Goal: Information Seeking & Learning: Understand process/instructions

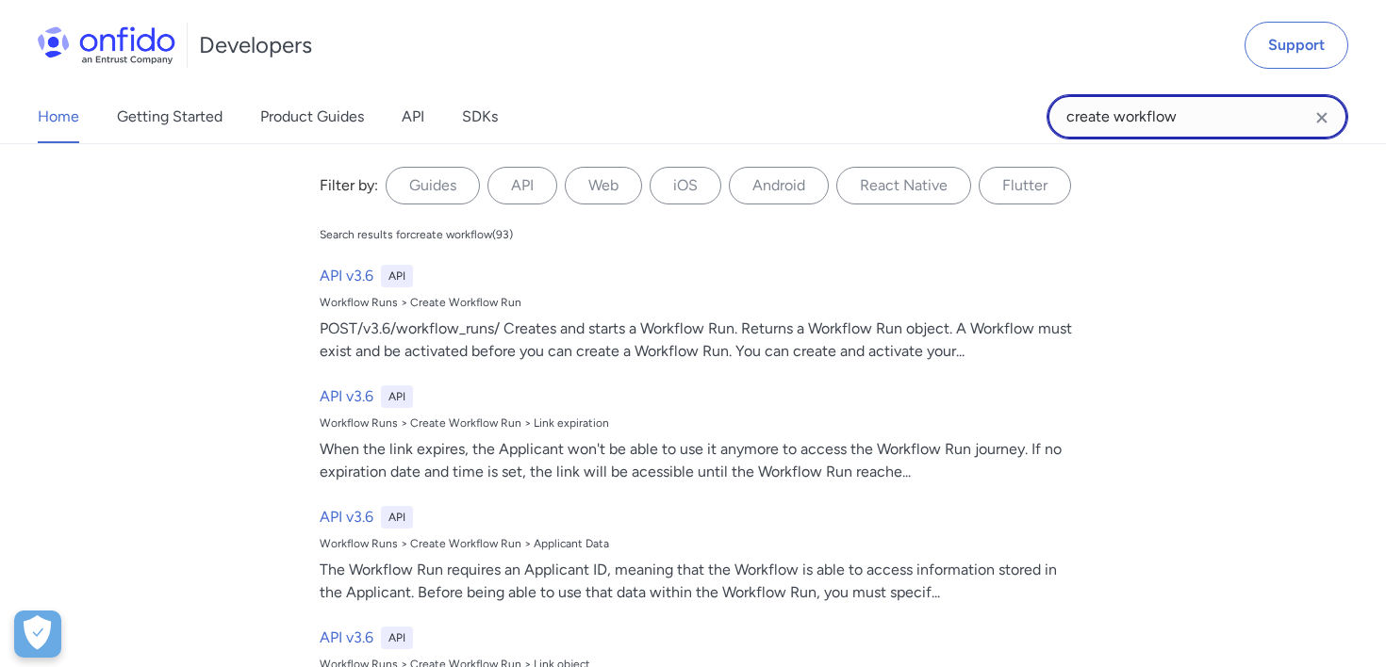
drag, startPoint x: 1190, startPoint y: 112, endPoint x: 870, endPoint y: 117, distance: 319.6
click at [870, 117] on div "Home Getting Started Product Guides API SDKs create workflow create workflow Fi…" at bounding box center [693, 117] width 1386 height 53
type input "list token"
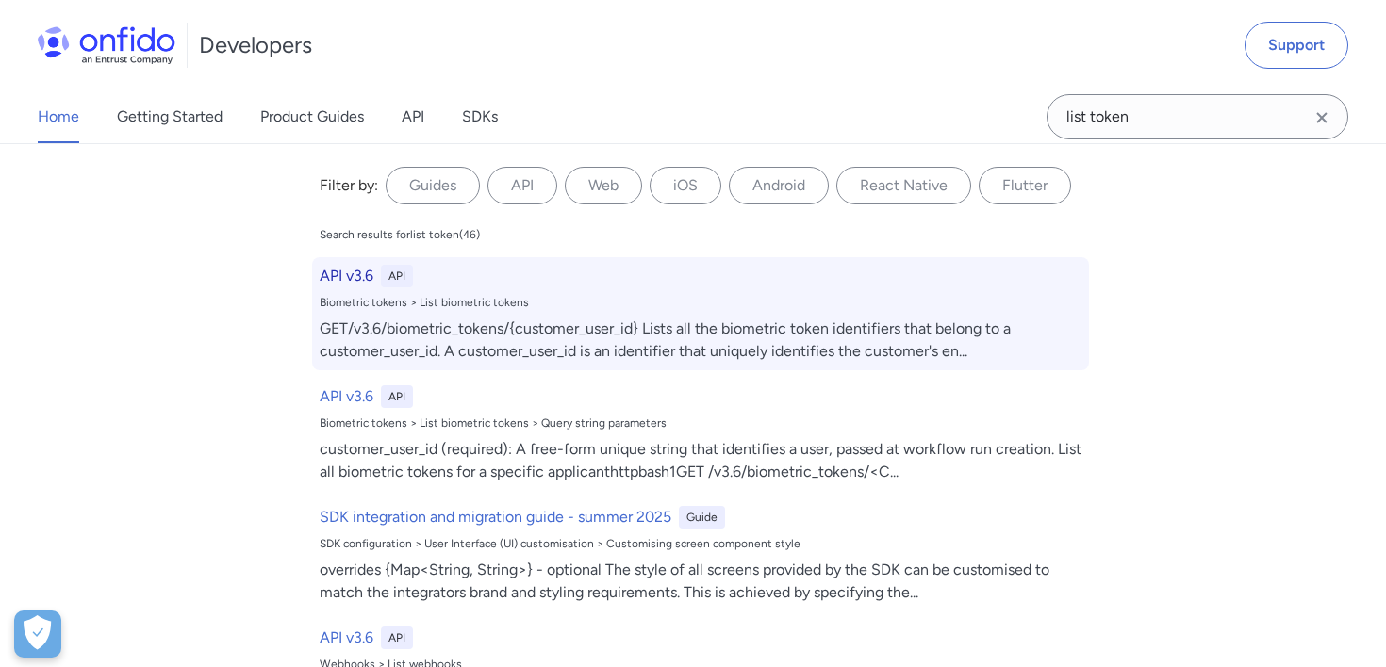
click at [503, 340] on div "GET/v3.6/biometric_tokens/{customer_user_id} Lists all the biometric token iden…" at bounding box center [701, 340] width 762 height 45
select select "http"
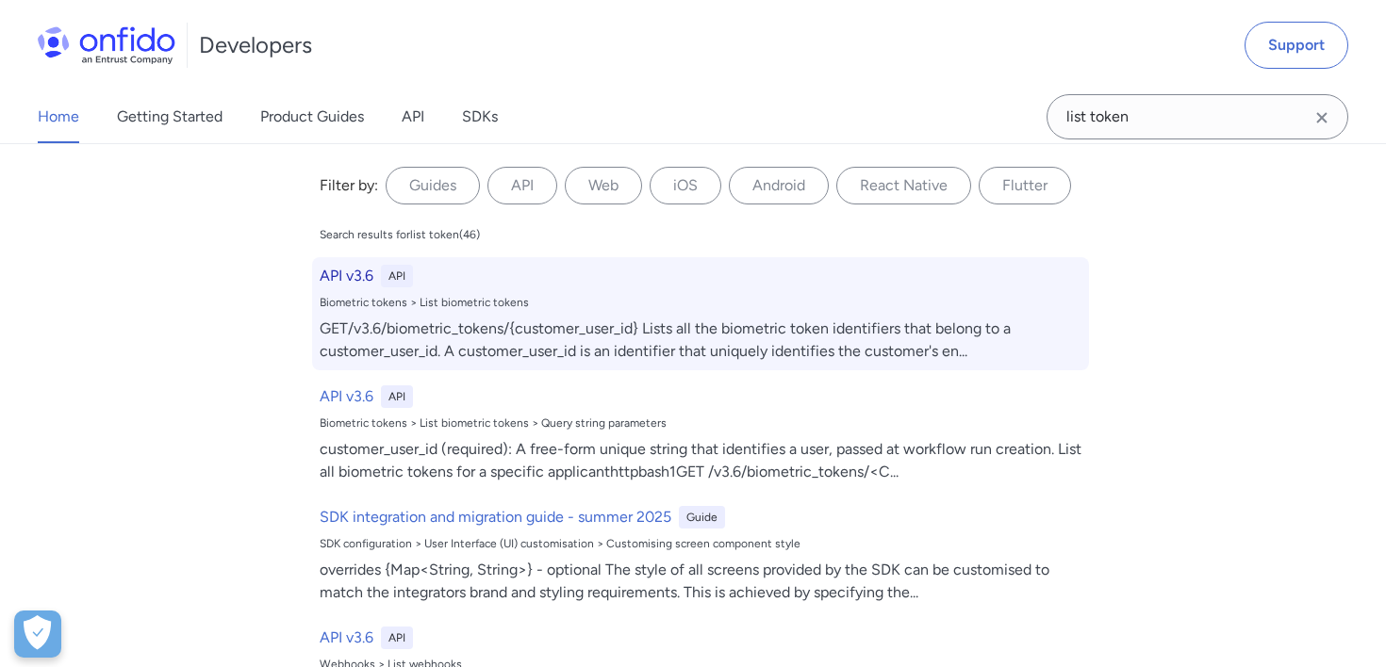
select select "http"
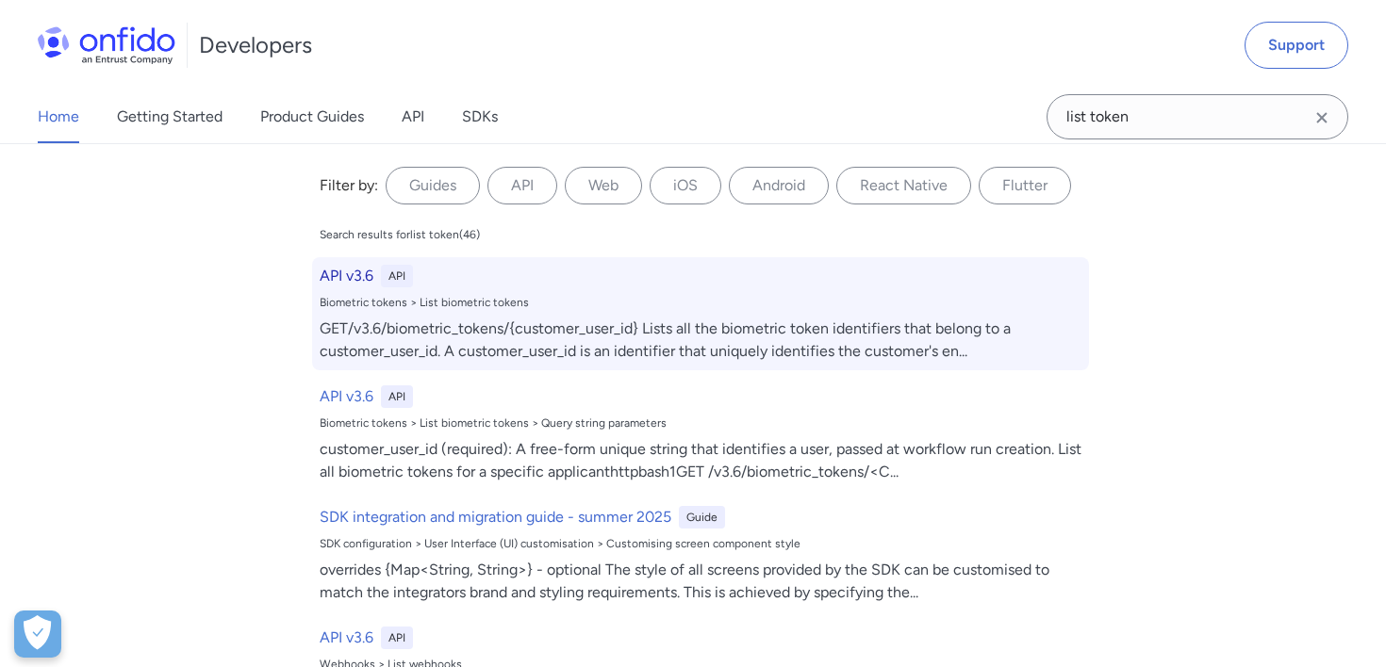
select select "http"
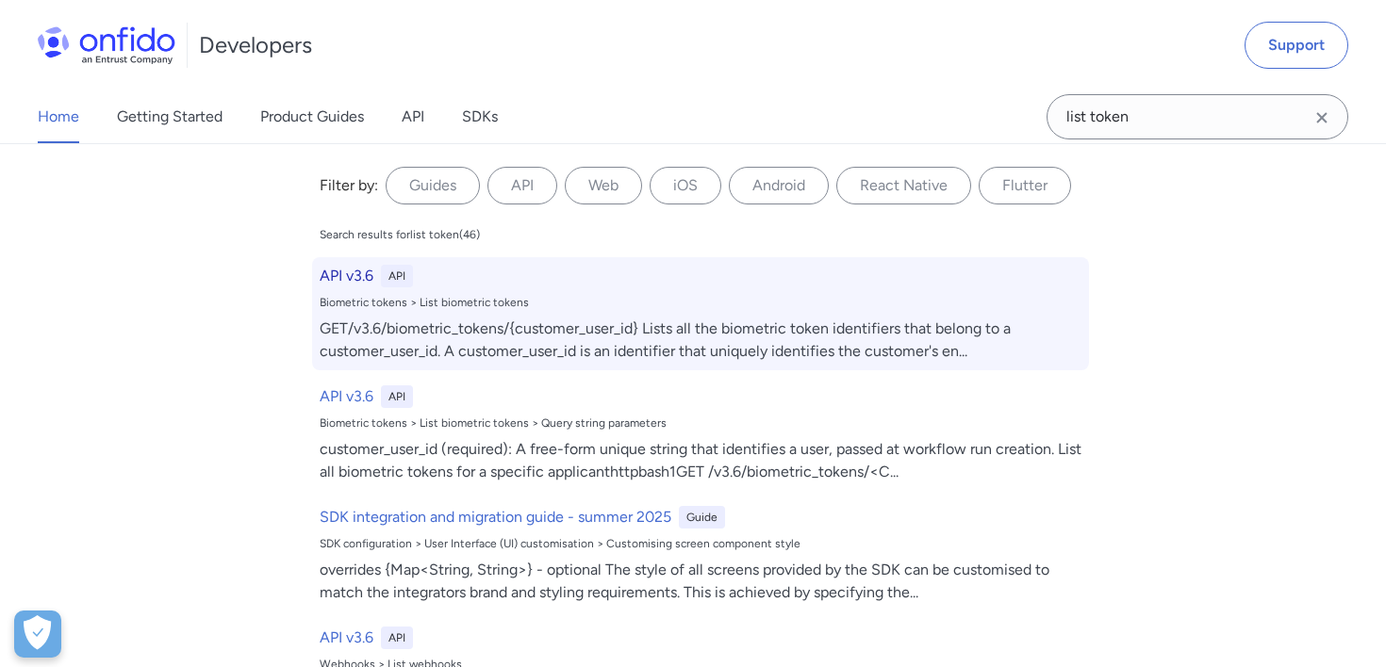
select select "http"
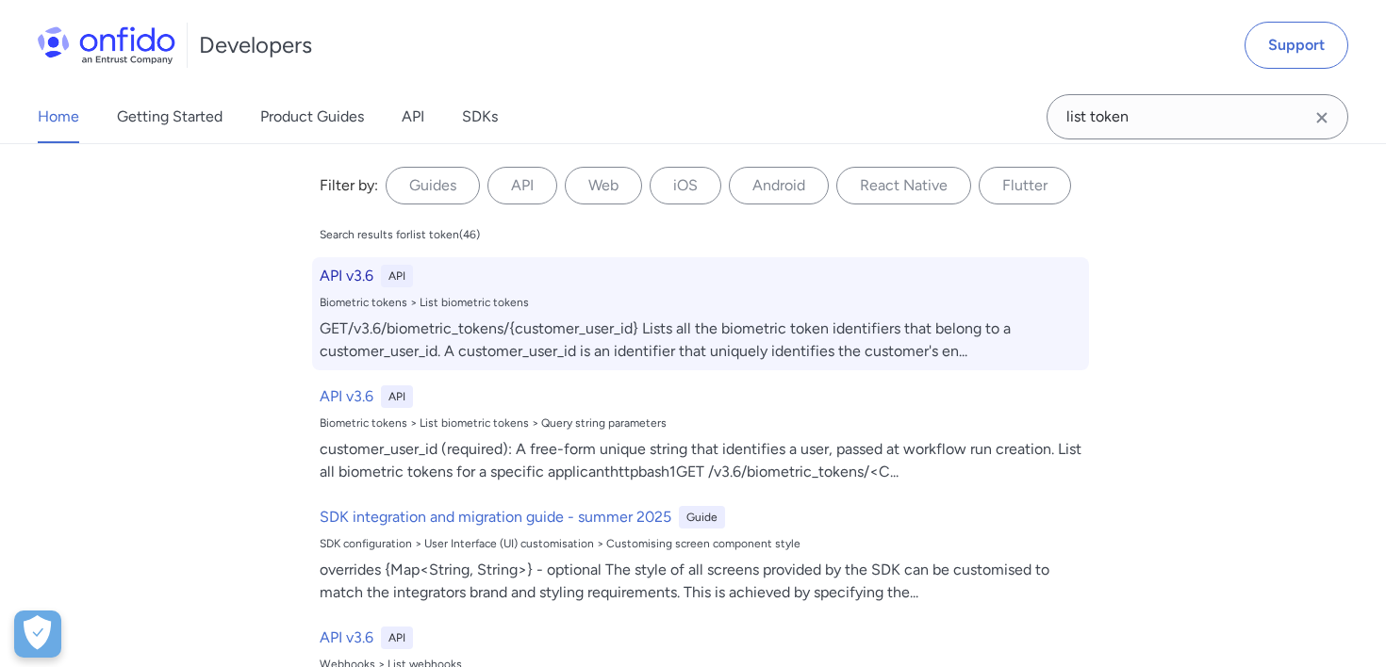
select select "http"
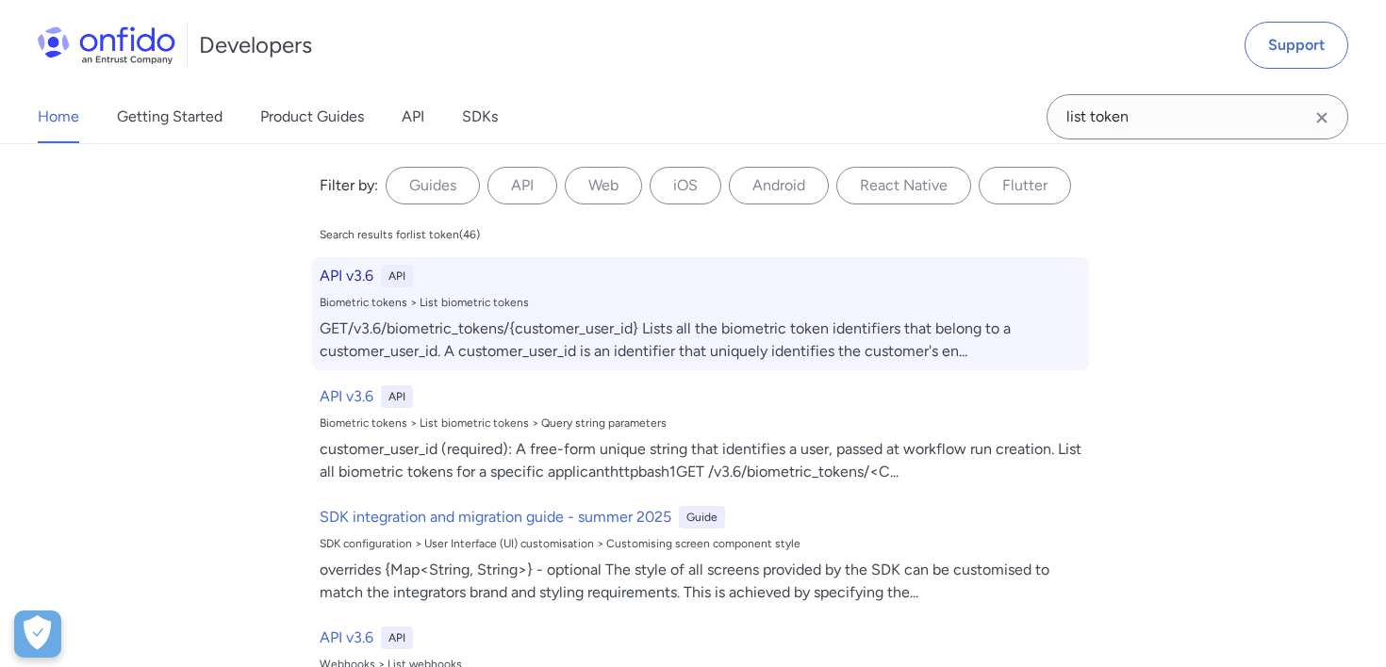
select select "http"
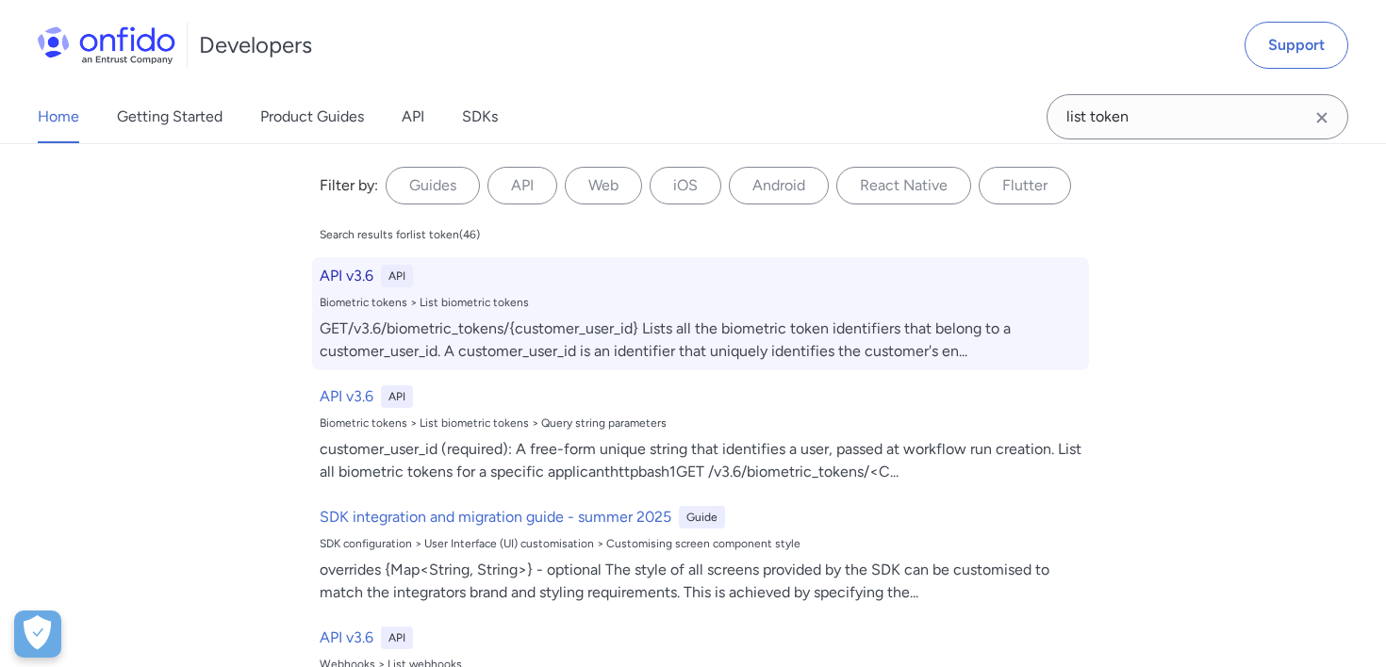
select select "http"
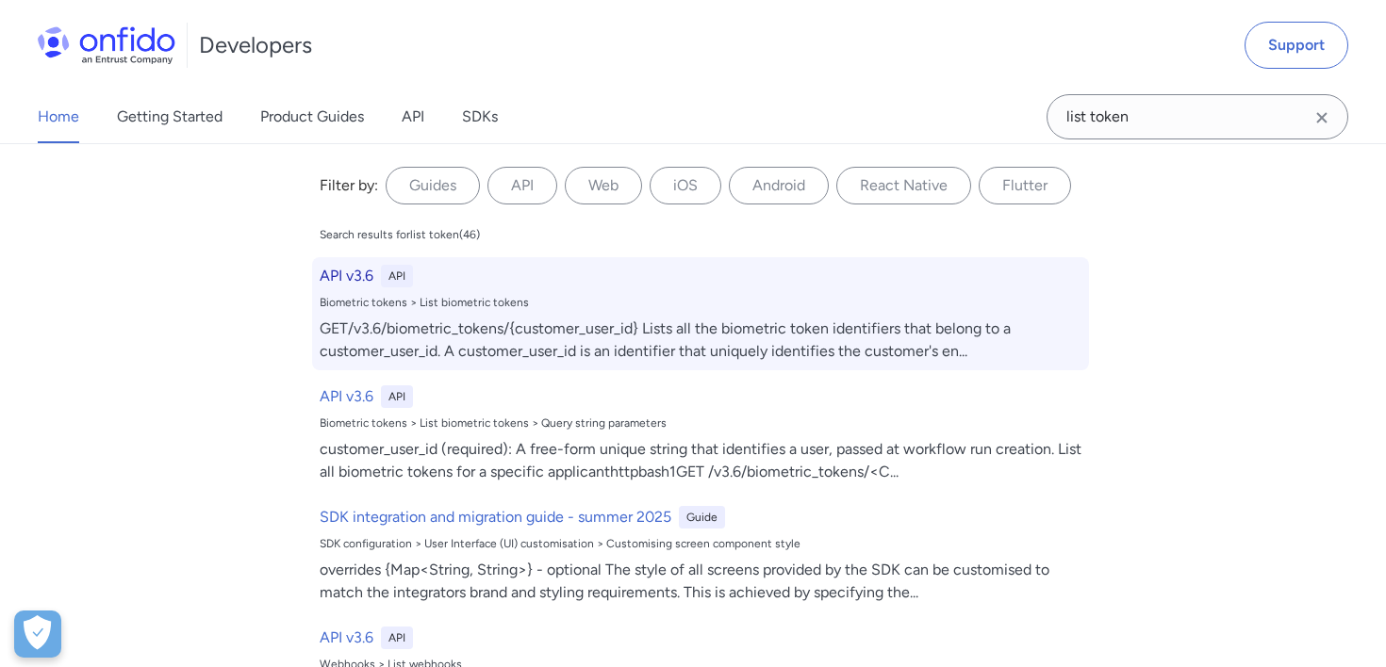
select select "http"
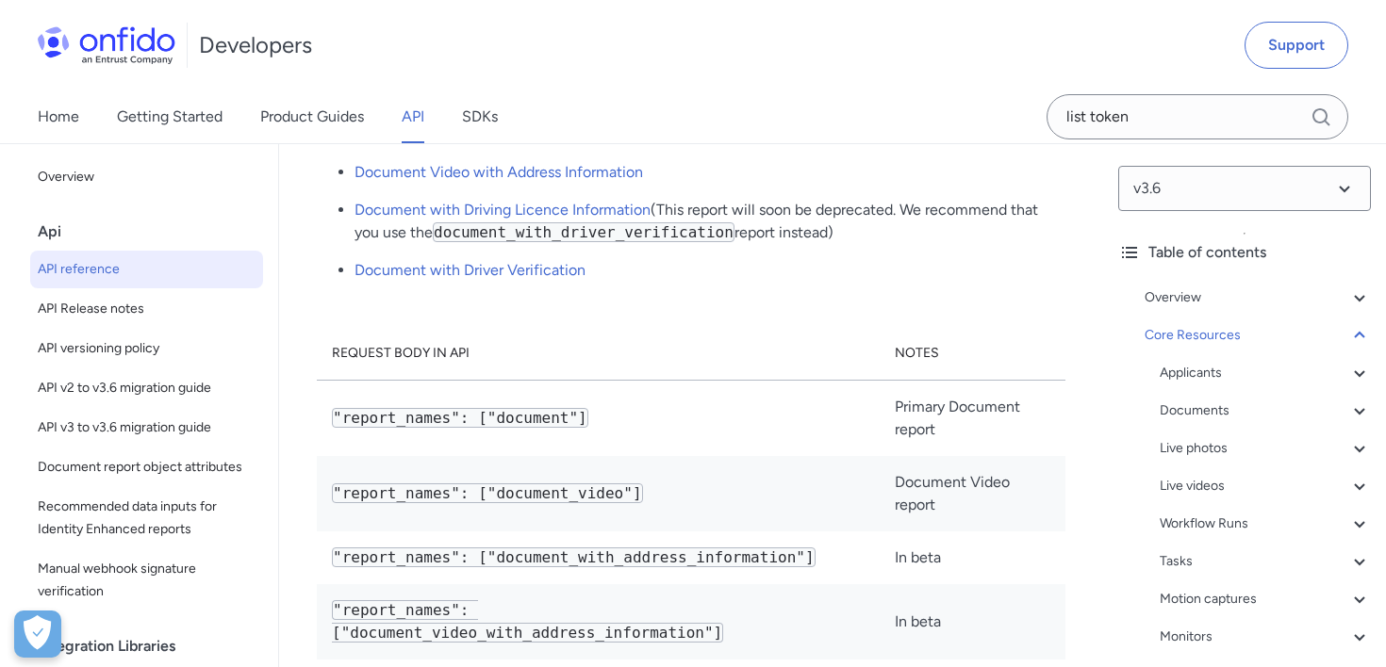
scroll to position [79792, 0]
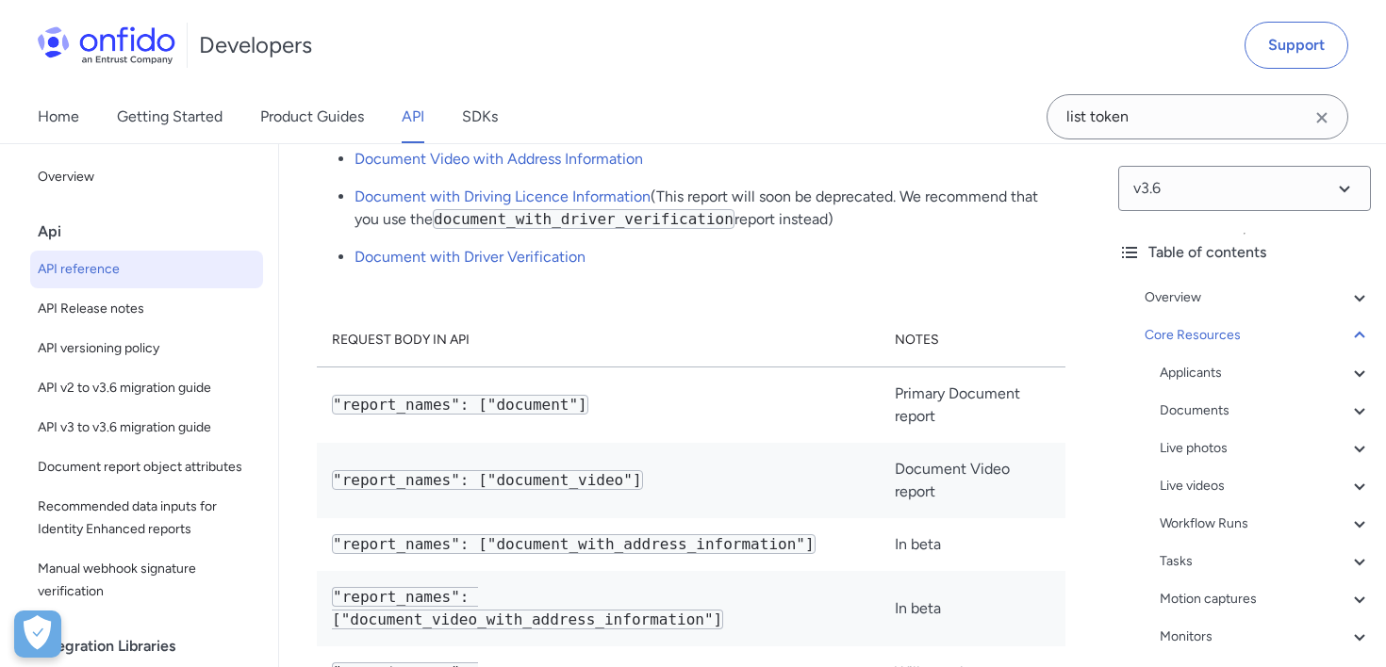
copy div "/v3.6/biometric_tokens/{customer_user_id}"
drag, startPoint x: 636, startPoint y: 273, endPoint x: 1161, endPoint y: 10, distance: 587.3
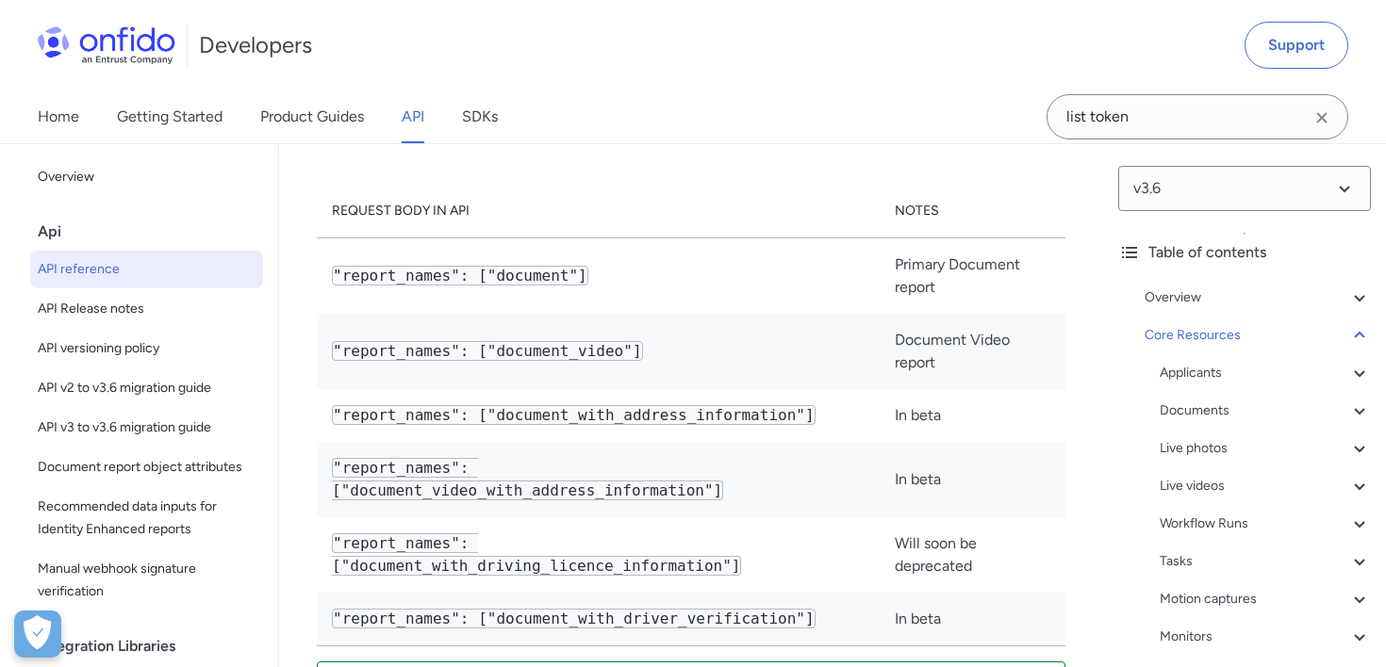
scroll to position [79930, 0]
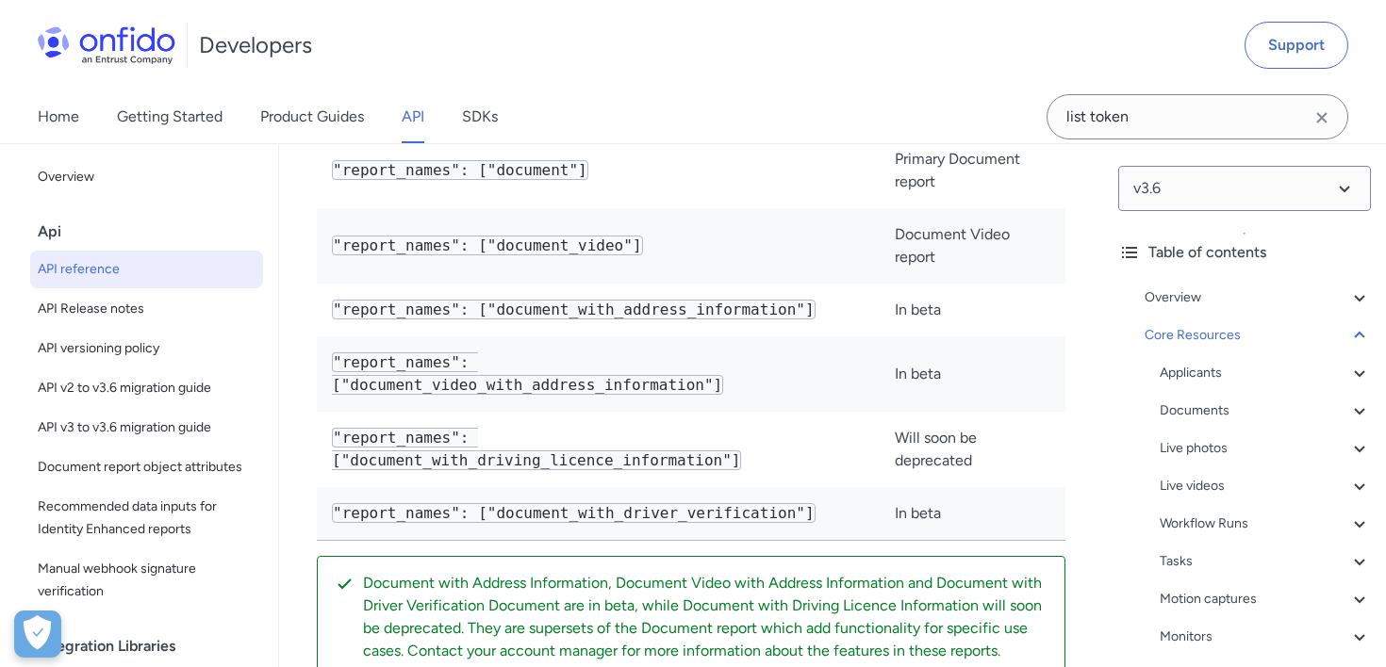
scroll to position [80044, 0]
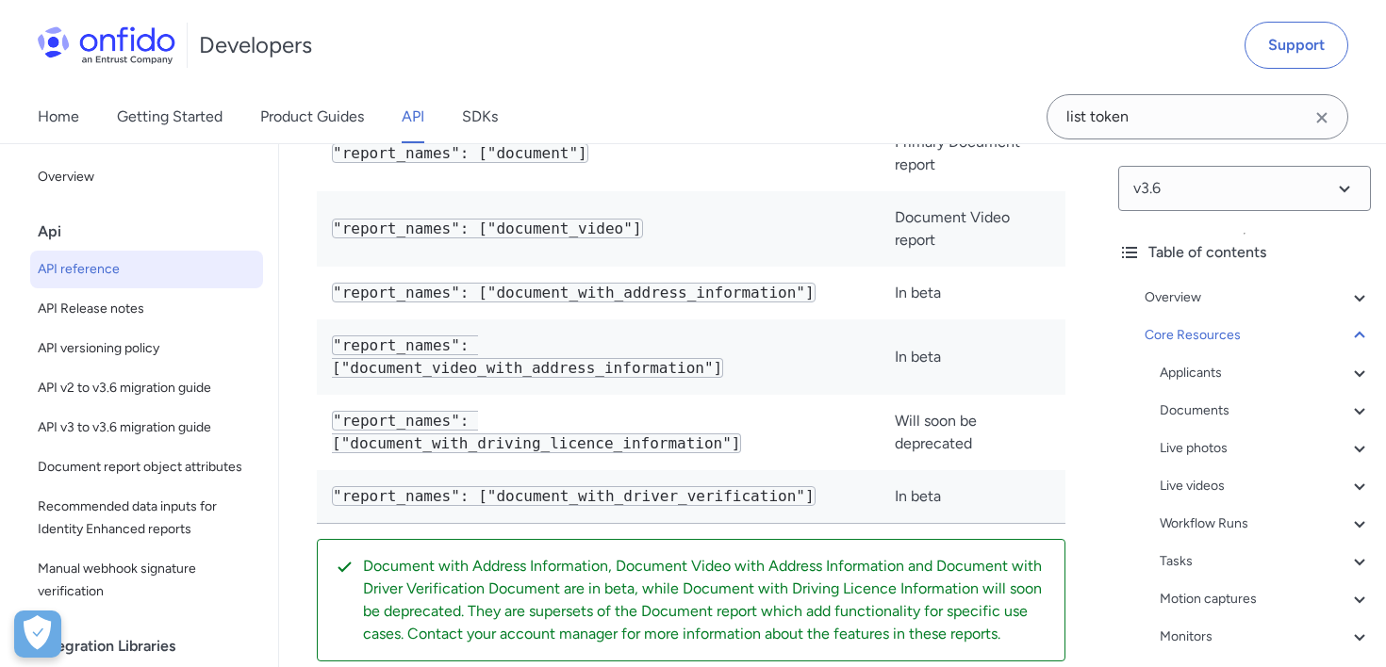
copy div "/v3.6/biometric_tokens/{customer_user_id}/{biometric_token_uuid}"
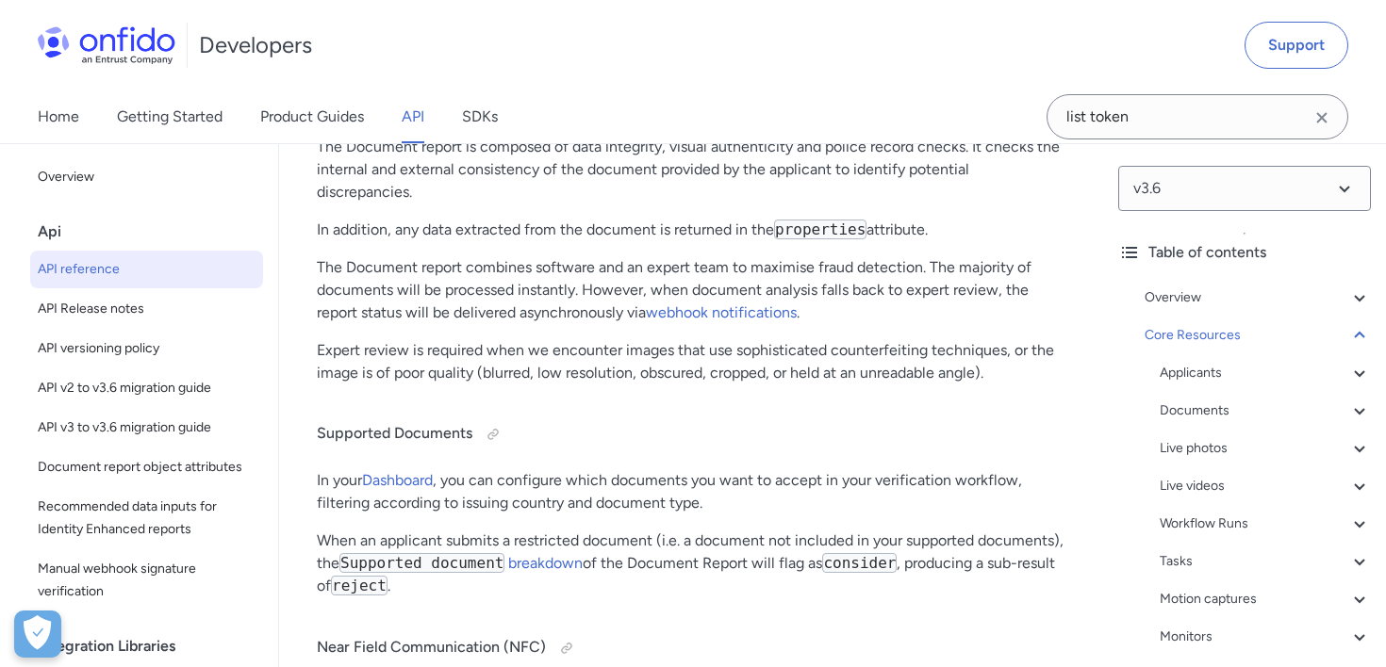
scroll to position [2, 0]
copy div "/v3.6/biometric_tokens/{customer_user_id}/{biometric_token_uuid}"
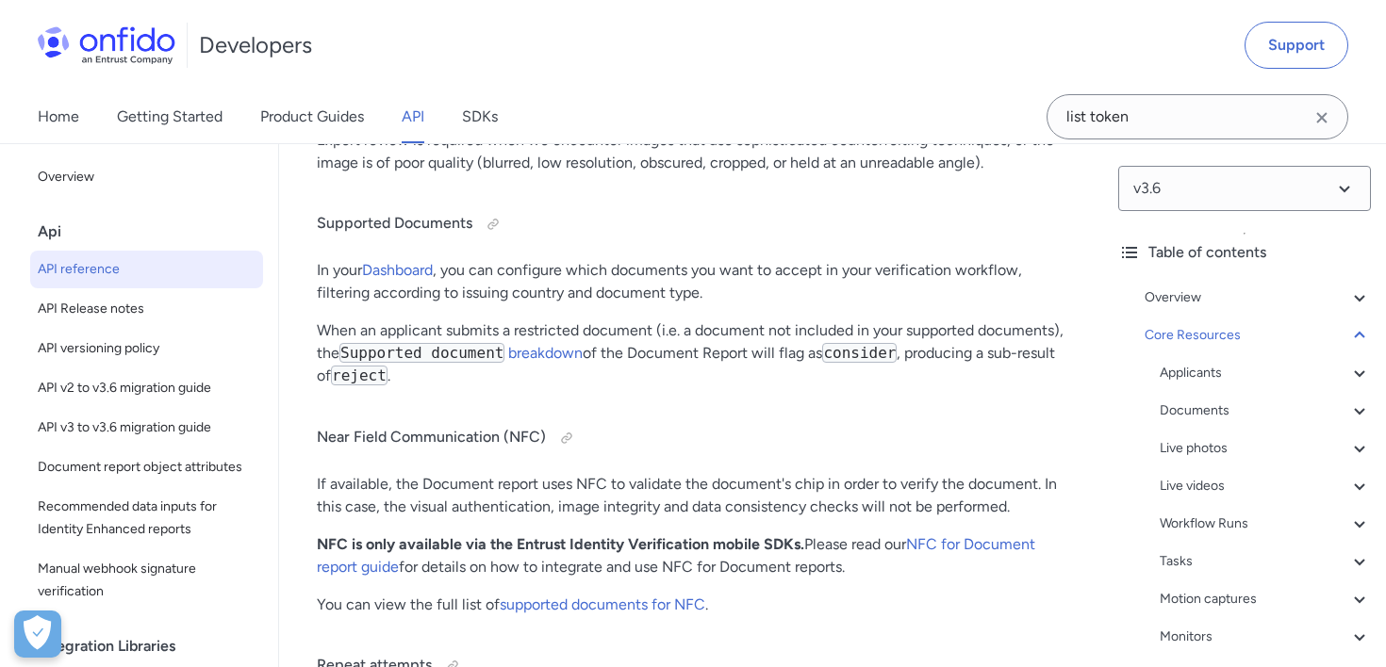
scroll to position [80940, 0]
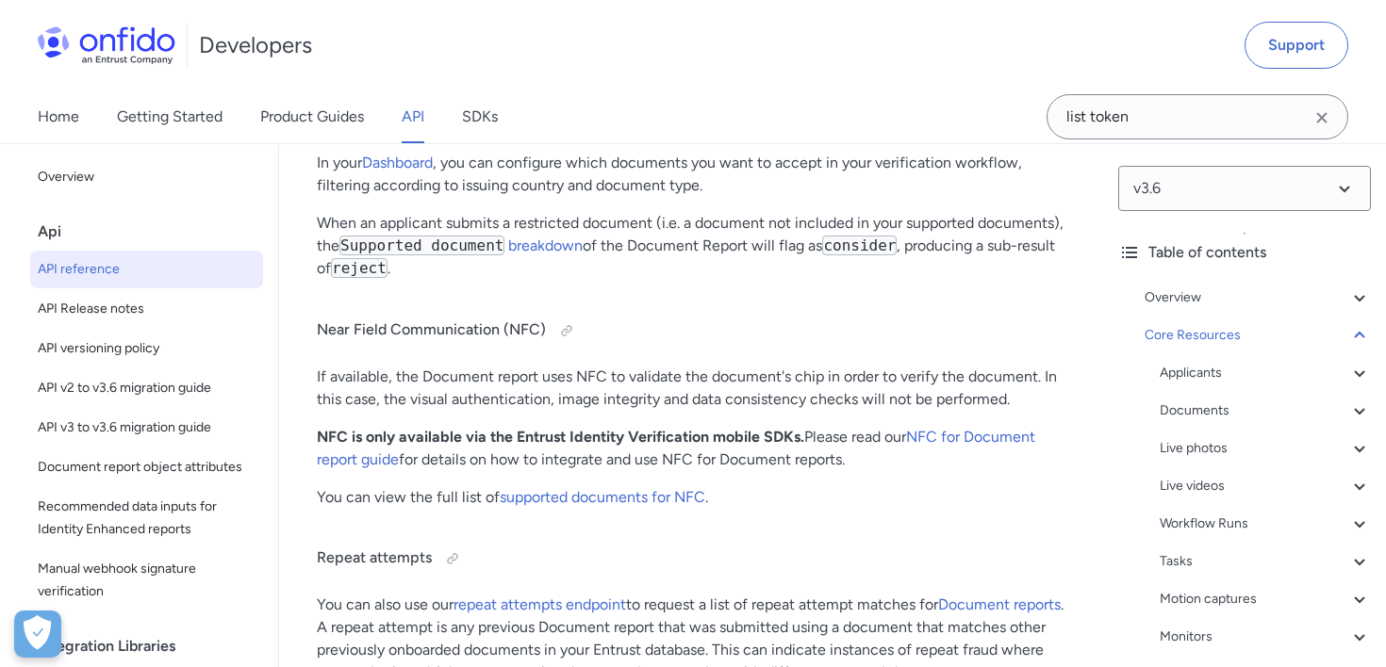
scroll to position [80858, 0]
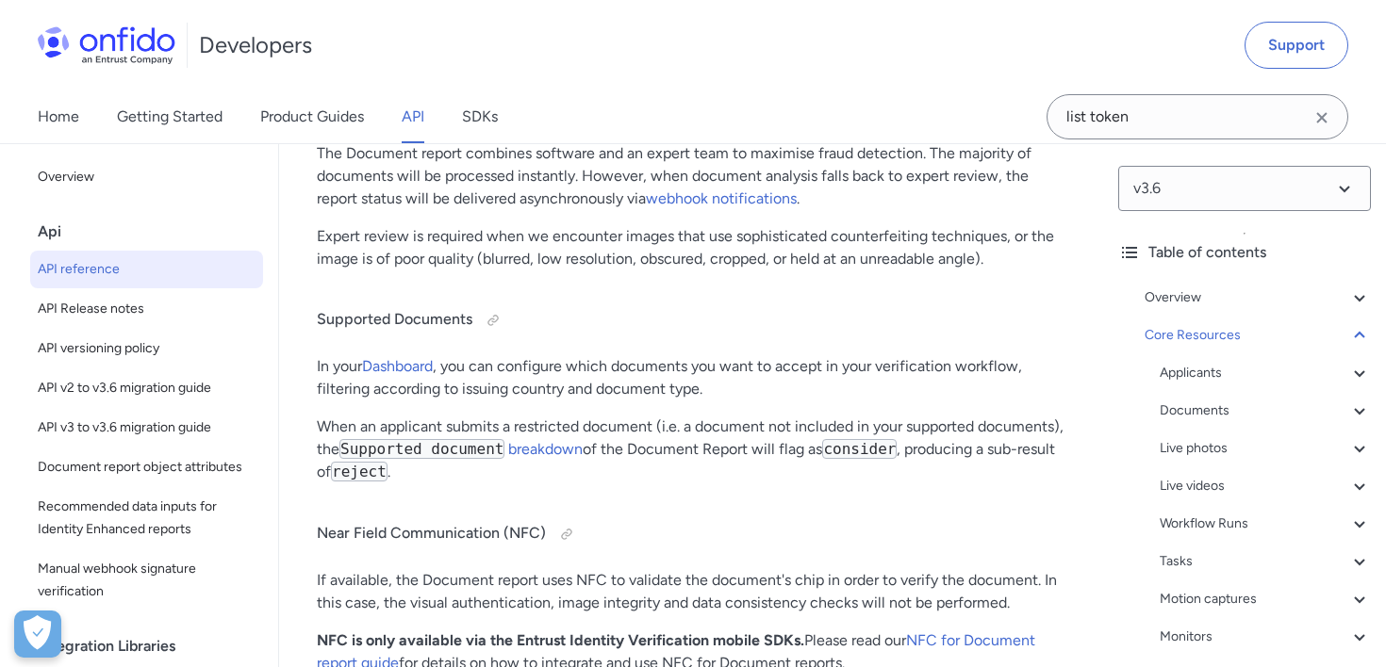
copy span "approved"
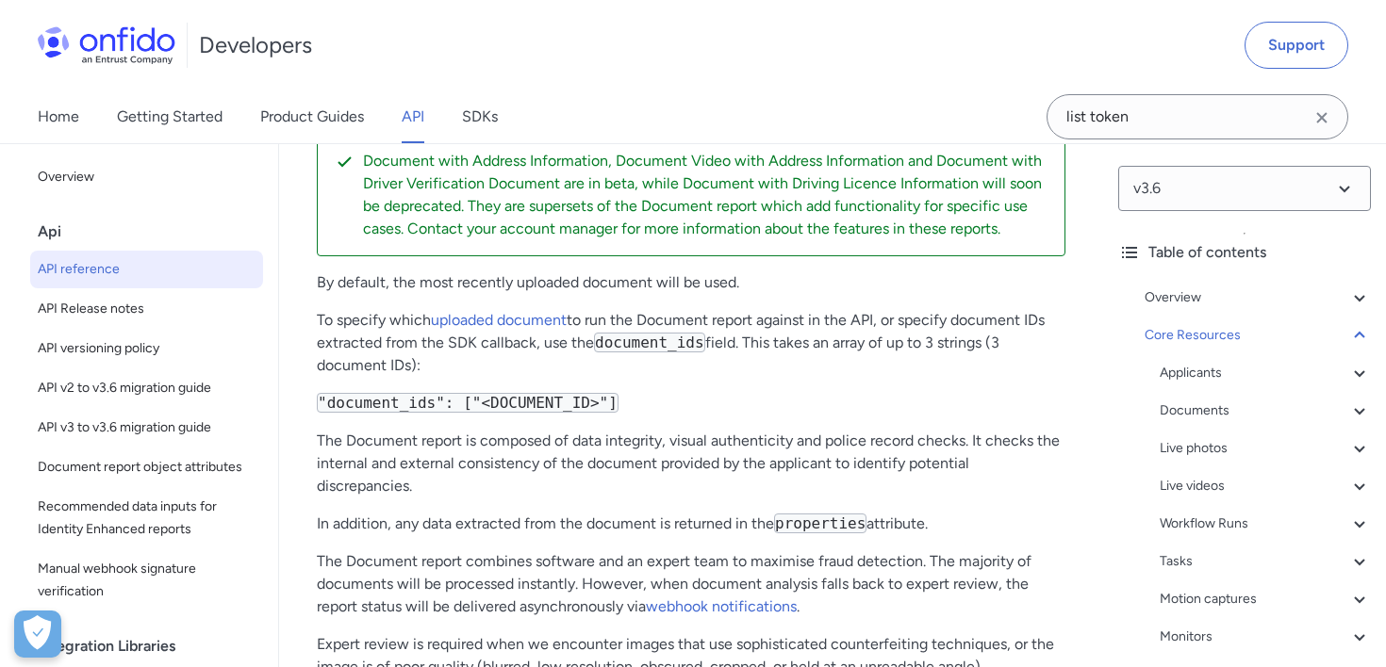
scroll to position [80799, 0]
